Goal: Find specific page/section

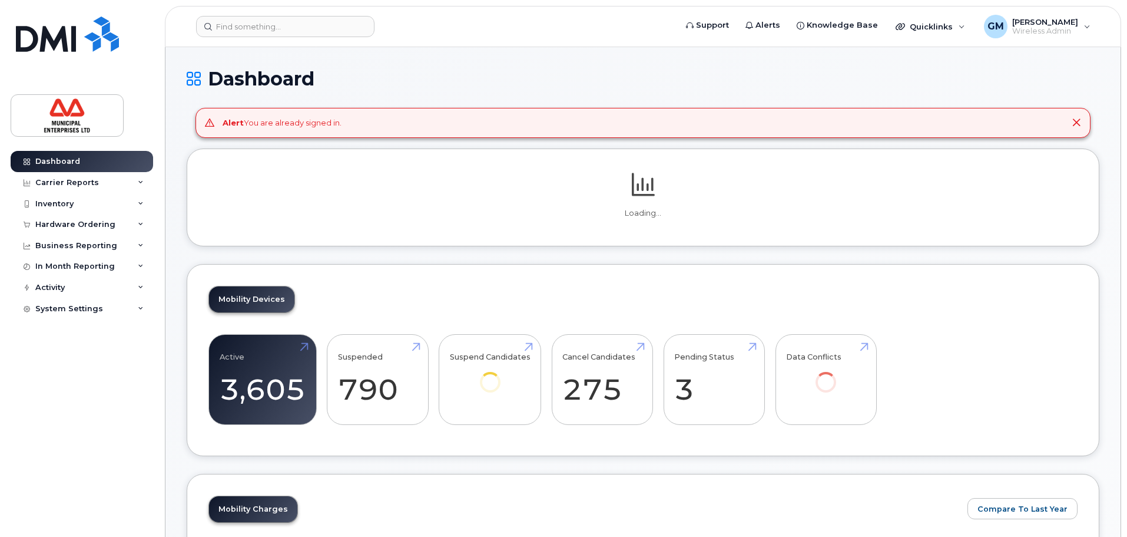
click at [276, 9] on header "Support Alerts Knowledge Base Quicklinks Suspend / Cancel Device Change SIM Car…" at bounding box center [643, 26] width 956 height 41
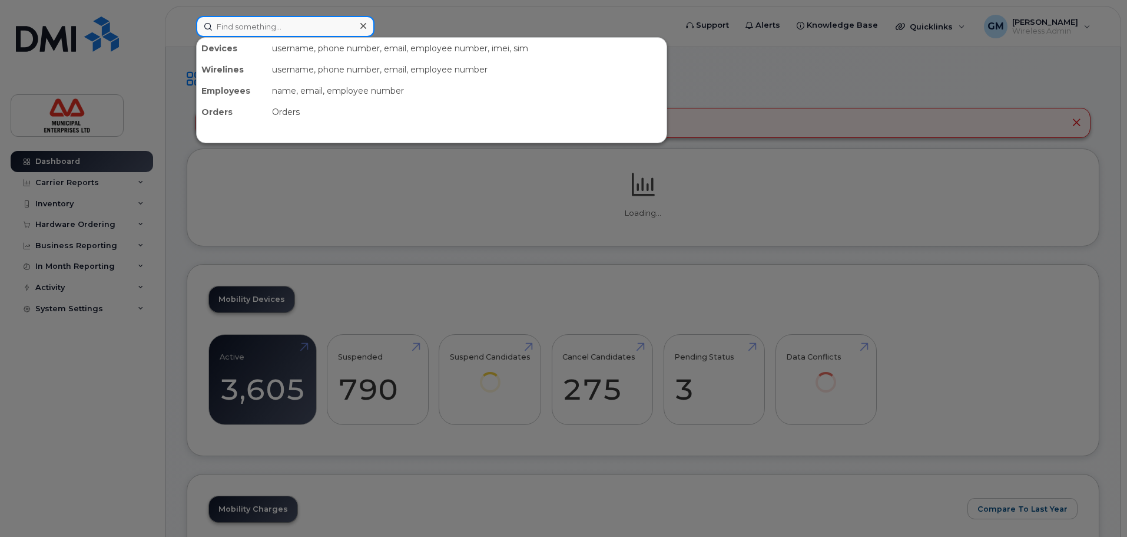
click at [282, 23] on input at bounding box center [285, 26] width 178 height 21
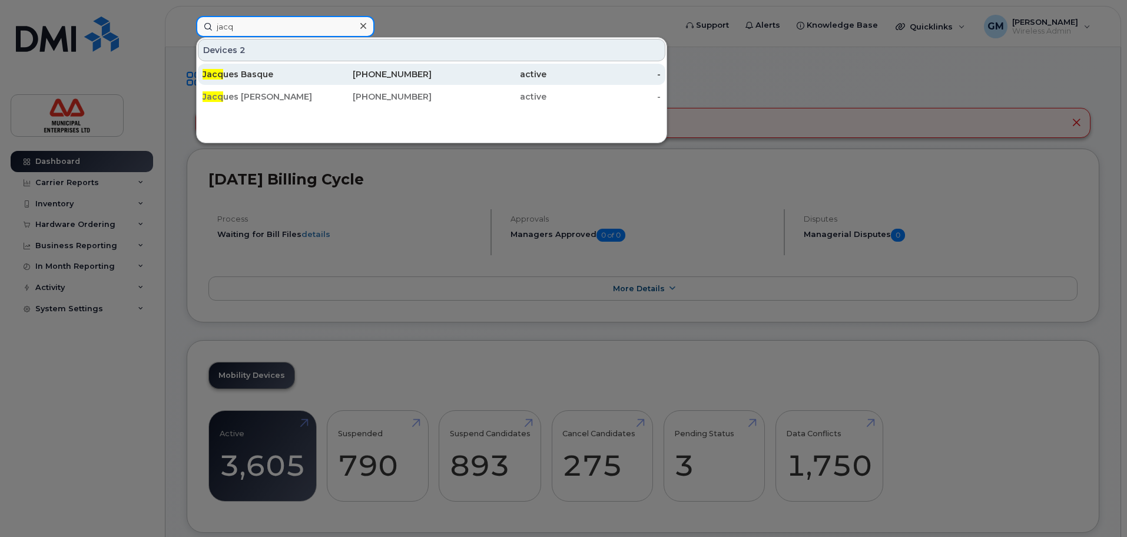
type input "jacq"
click at [317, 67] on div "Jacq ues Basque" at bounding box center [374, 74] width 115 height 21
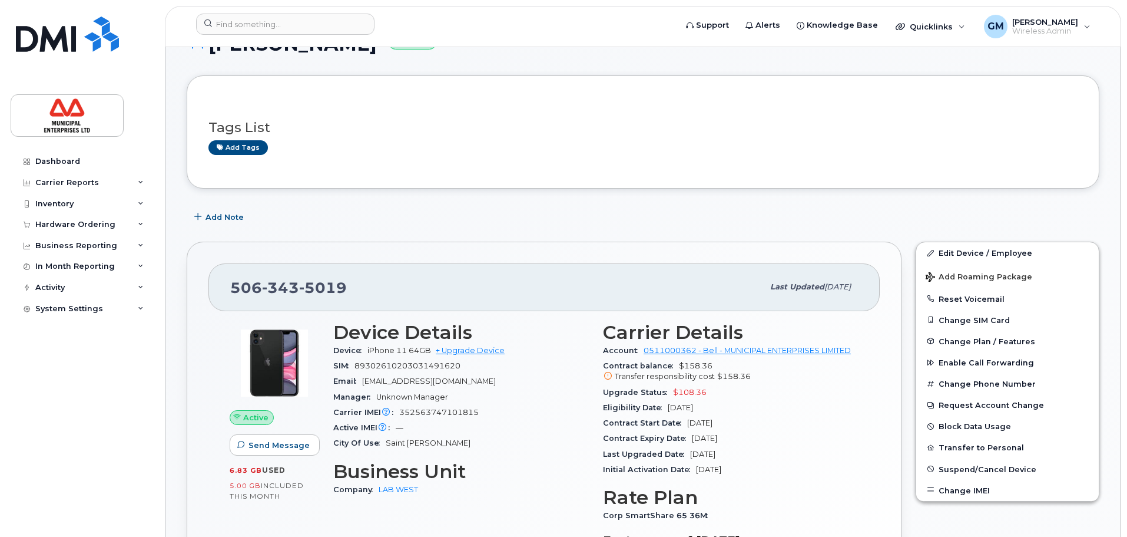
scroll to position [100, 0]
